Goal: Transaction & Acquisition: Purchase product/service

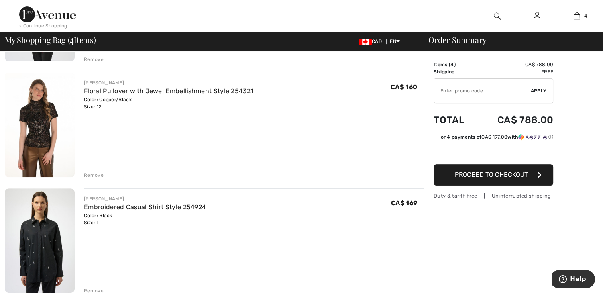
scroll to position [279, 0]
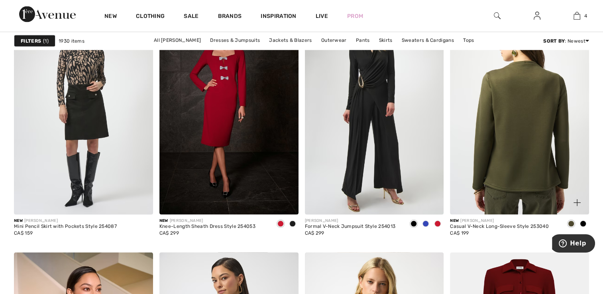
scroll to position [1595, 0]
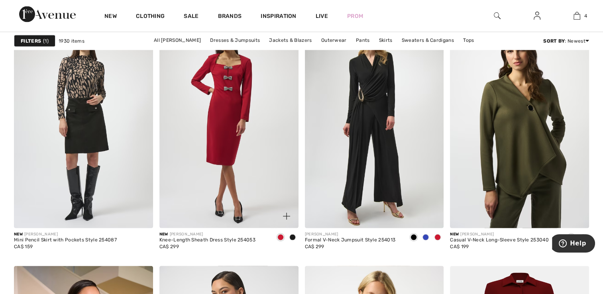
click at [246, 134] on img at bounding box center [228, 124] width 139 height 209
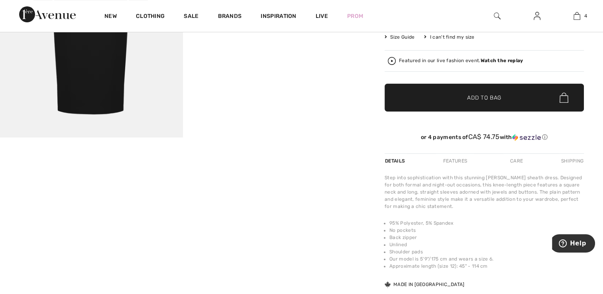
scroll to position [80, 0]
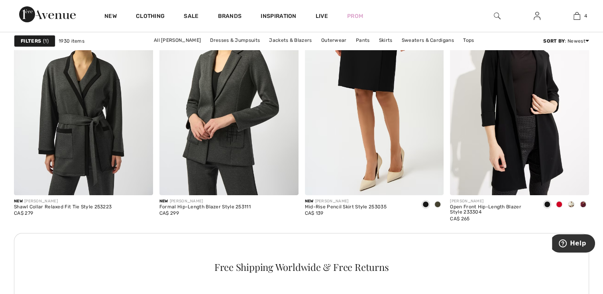
scroll to position [2990, 0]
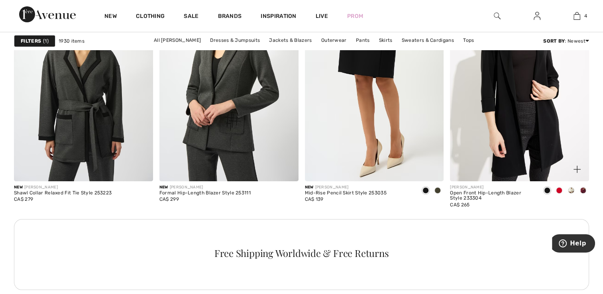
click at [558, 185] on div at bounding box center [559, 191] width 12 height 13
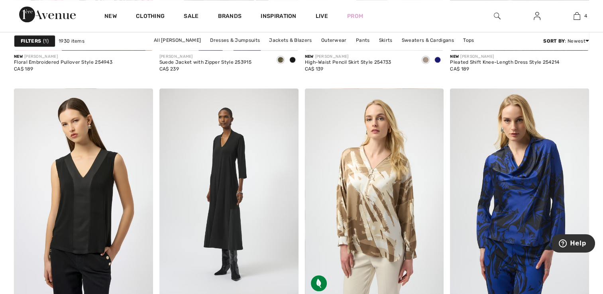
scroll to position [3827, 0]
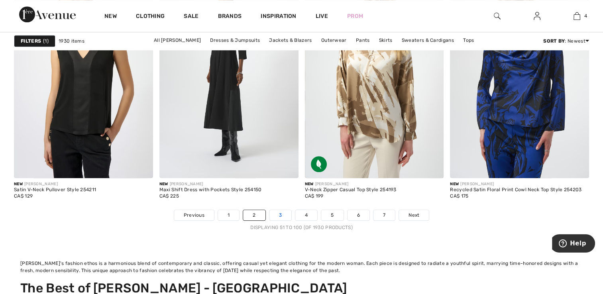
click at [285, 212] on link "3" at bounding box center [281, 215] width 22 height 10
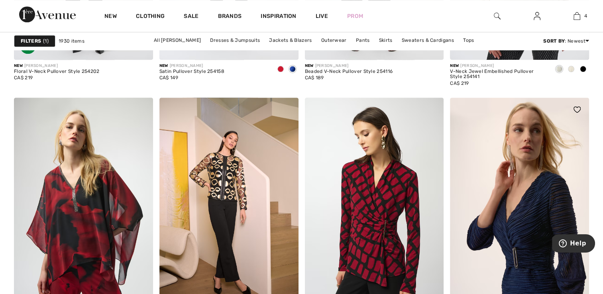
scroll to position [917, 0]
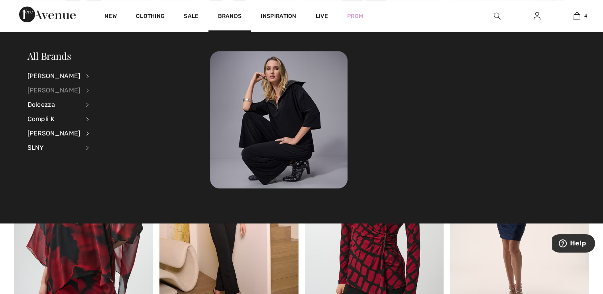
click at [46, 89] on div "[PERSON_NAME]" at bounding box center [54, 90] width 53 height 14
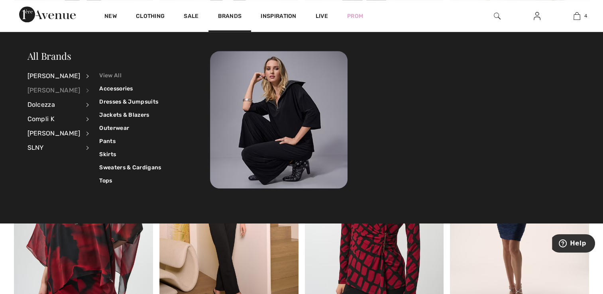
click at [102, 76] on link "View All" at bounding box center [130, 75] width 62 height 13
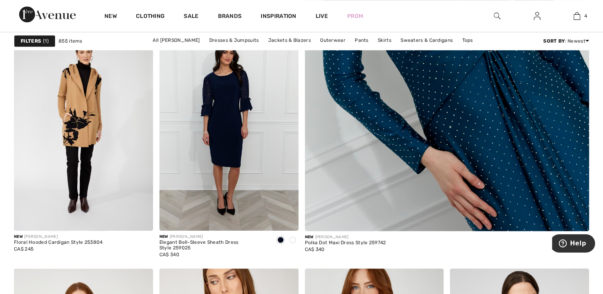
scroll to position [518, 0]
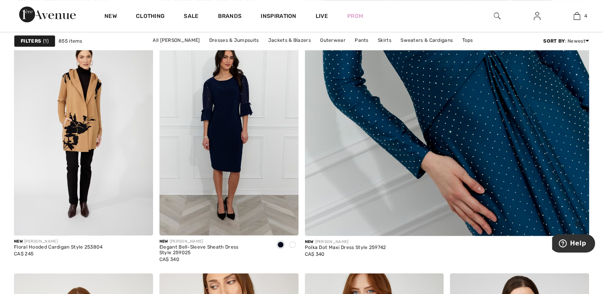
click at [442, 141] on img at bounding box center [446, 37] width 341 height 512
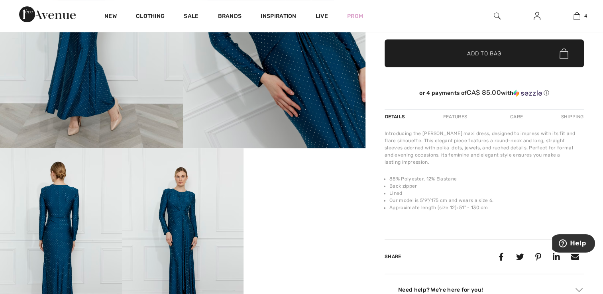
scroll to position [319, 0]
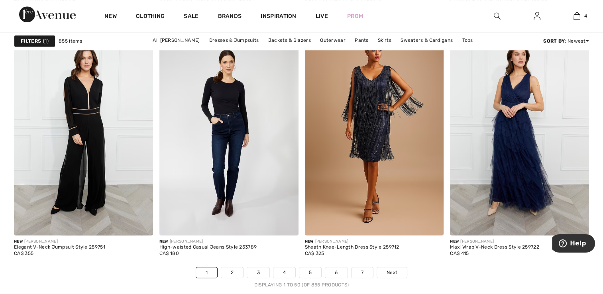
scroll to position [3788, 0]
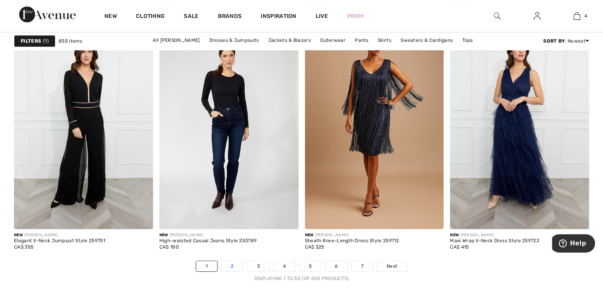
click at [232, 262] on link "2" at bounding box center [232, 266] width 22 height 10
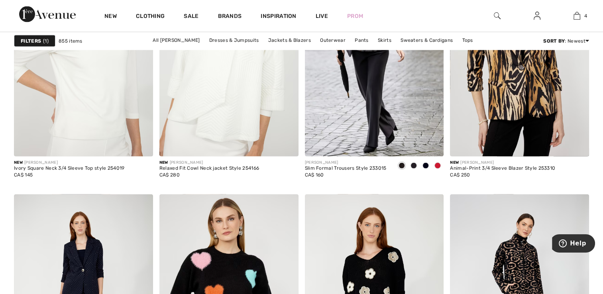
scroll to position [1754, 0]
